Goal: Check status: Check status

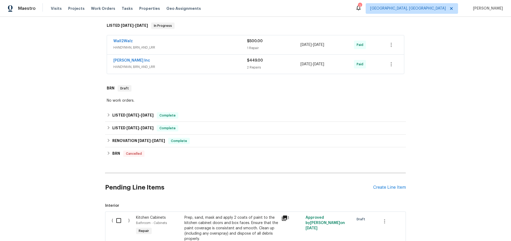
scroll to position [84, 0]
click at [107, 152] on icon at bounding box center [109, 153] width 4 height 4
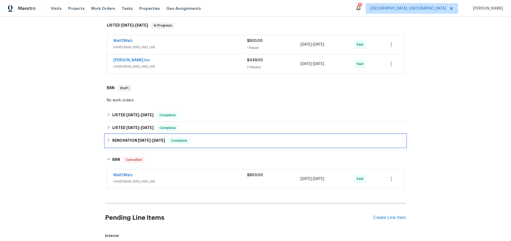
click at [109, 139] on icon at bounding box center [109, 141] width 4 height 4
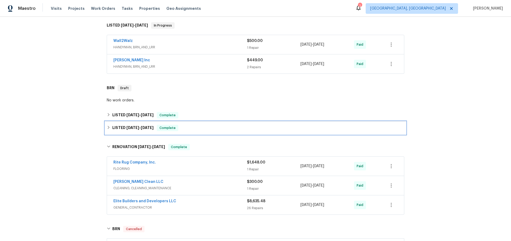
click at [107, 127] on icon at bounding box center [109, 128] width 4 height 4
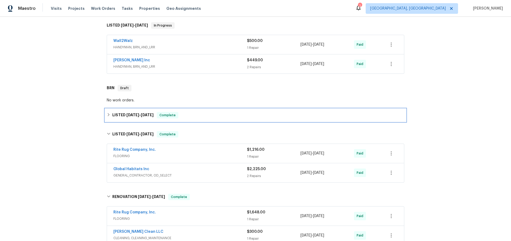
click at [111, 112] on div "LISTED [DATE] - [DATE] Complete" at bounding box center [255, 115] width 301 height 13
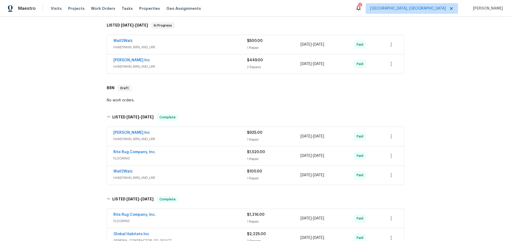
click at [206, 138] on span "HANDYMAN, BRN_AND_LRR" at bounding box center [180, 139] width 134 height 5
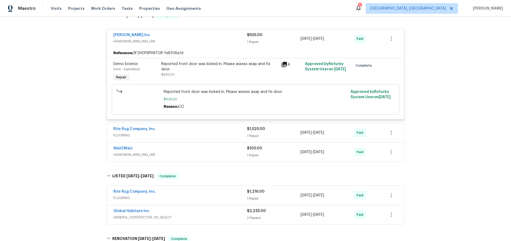
scroll to position [186, 0]
click at [208, 137] on span "FLOORING" at bounding box center [180, 134] width 134 height 5
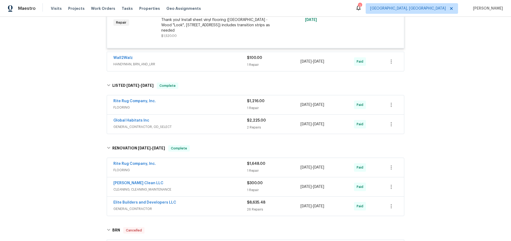
scroll to position [335, 0]
click at [213, 118] on div "Global Habitats Inc" at bounding box center [180, 121] width 134 height 6
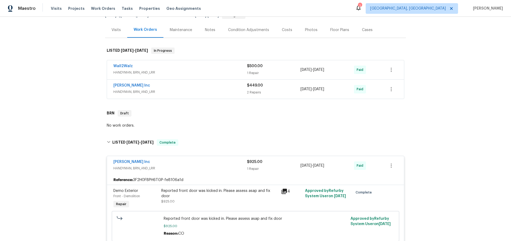
scroll to position [57, 0]
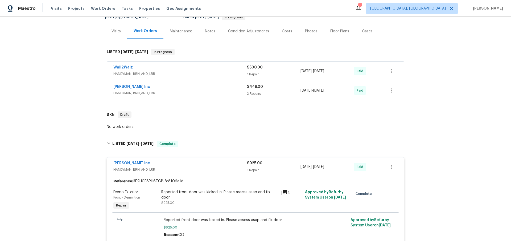
click at [188, 91] on span "HANDYMAN, BRN_AND_LRR" at bounding box center [180, 93] width 134 height 5
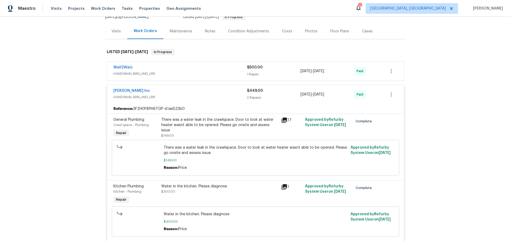
click at [193, 72] on span "HANDYMAN, BRN_AND_LRR" at bounding box center [180, 73] width 134 height 5
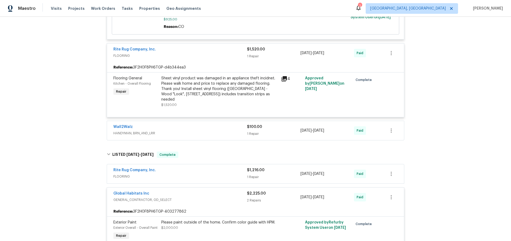
scroll to position [465, 0]
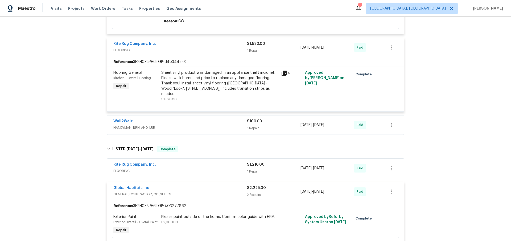
click at [201, 119] on div "Wall2Walz" at bounding box center [180, 122] width 134 height 6
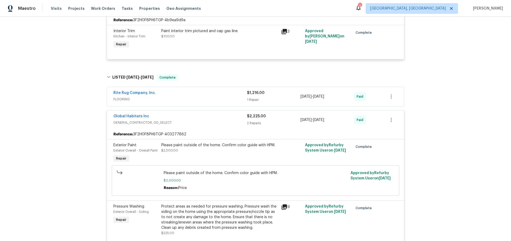
scroll to position [585, 0]
click at [207, 96] on span "FLOORING" at bounding box center [180, 98] width 134 height 5
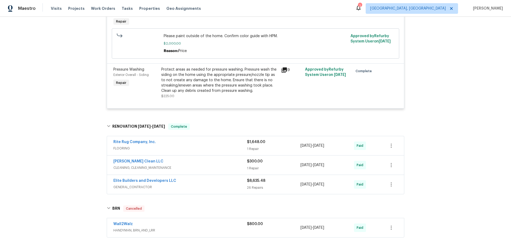
scroll to position [797, 0]
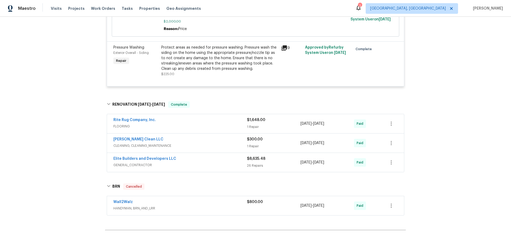
click at [200, 124] on span "FLOORING" at bounding box center [180, 126] width 134 height 5
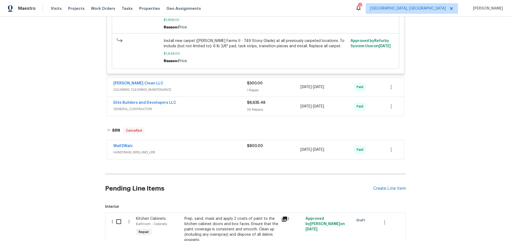
scroll to position [978, 0]
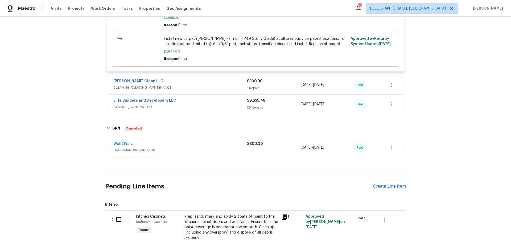
click at [213, 87] on div "[PERSON_NAME] Clean LLC CLEANING, CLEANING_MAINTENANCE" at bounding box center [180, 85] width 134 height 13
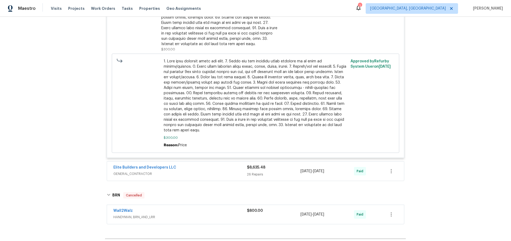
scroll to position [1222, 0]
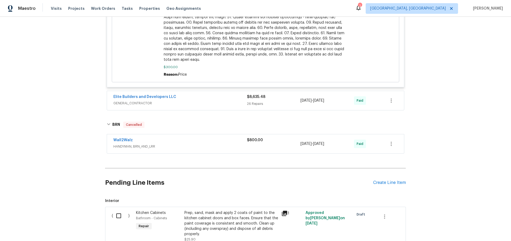
click at [185, 91] on div "Elite Builders and Developers LLC GENERAL_CONTRACTOR $8,635.48 26 Repairs [DATE…" at bounding box center [255, 100] width 297 height 19
click at [184, 101] on span "GENERAL_CONTRACTOR" at bounding box center [180, 103] width 134 height 5
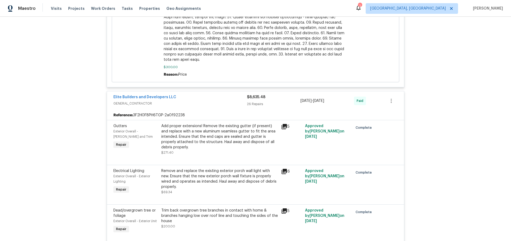
click at [213, 104] on div "Elite Builders and Developers LLC GENERAL_CONTRACTOR $8,635.48 26 Repairs [DATE…" at bounding box center [255, 100] width 297 height 19
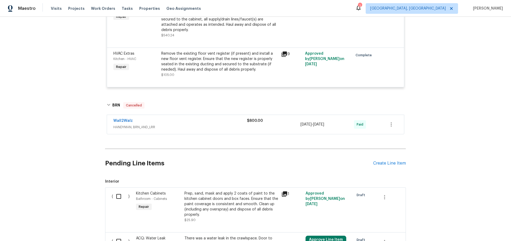
scroll to position [2462, 0]
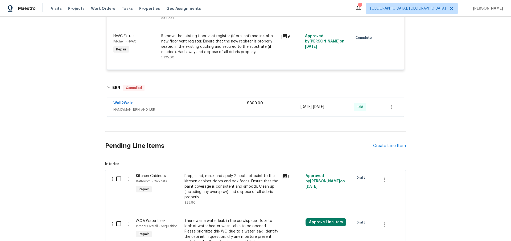
click at [180, 103] on div "Wall2Walz" at bounding box center [180, 104] width 134 height 6
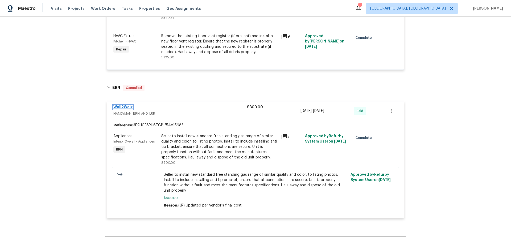
click at [122, 106] on link "Wall2Walz" at bounding box center [122, 108] width 19 height 4
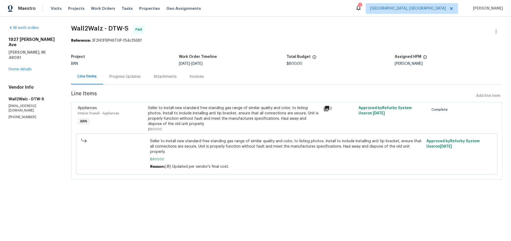
click at [134, 77] on div "Progress Updates" at bounding box center [124, 76] width 31 height 5
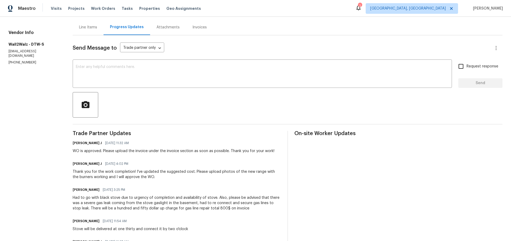
scroll to position [57, 0]
